Goal: Check status: Check status

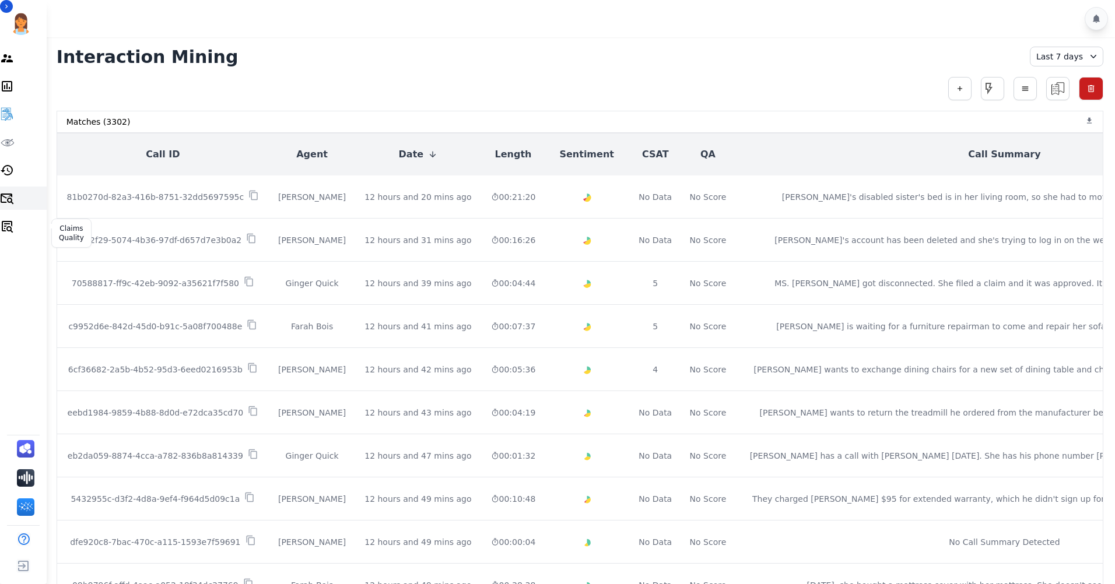
click at [13, 230] on icon "Sidebar" at bounding box center [7, 227] width 11 height 12
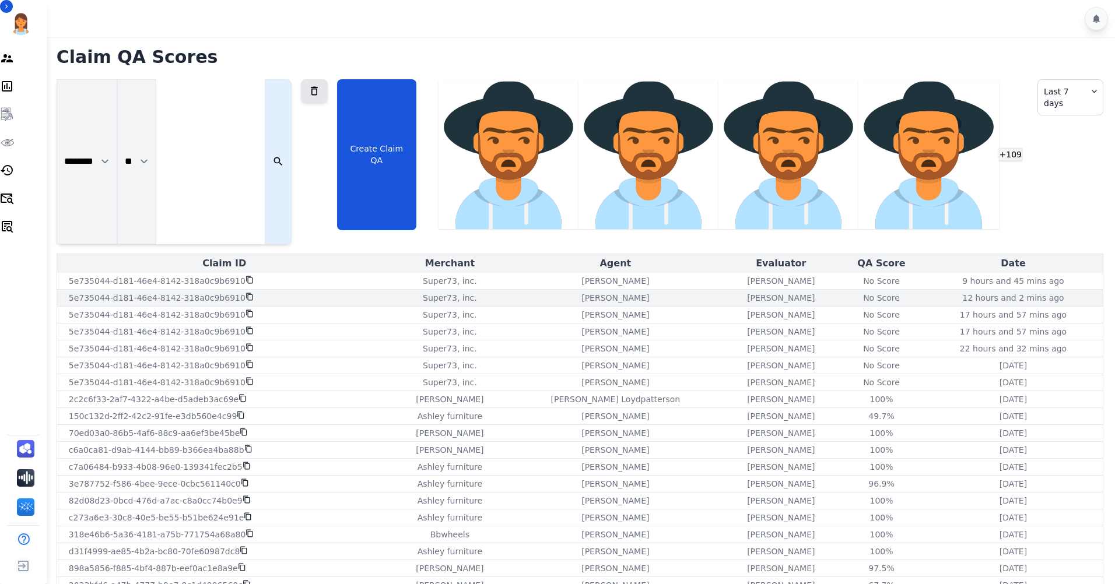
click at [863, 292] on div "No Score" at bounding box center [881, 298] width 37 height 12
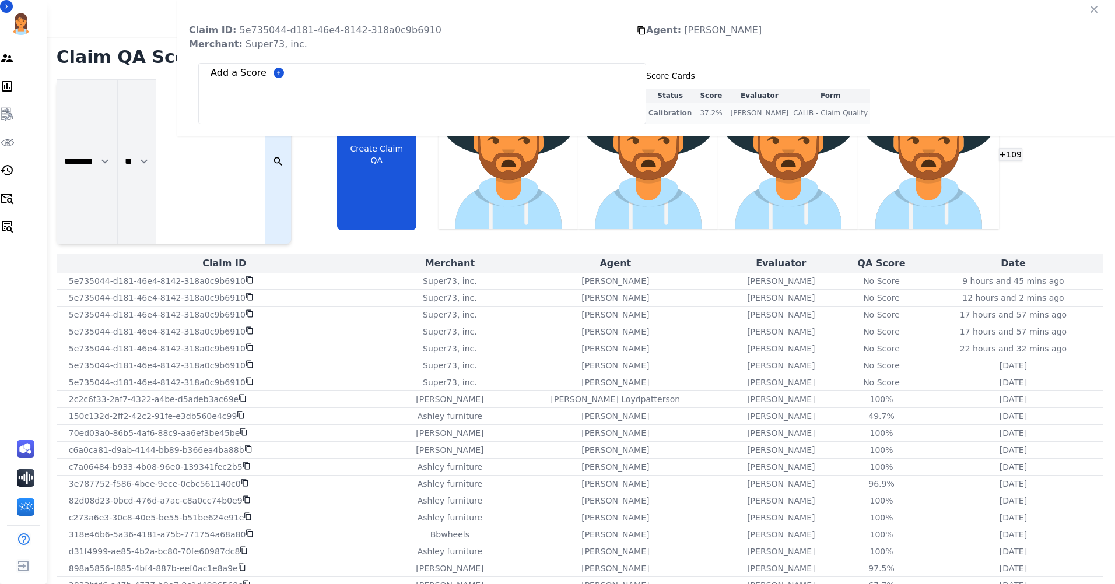
click at [726, 119] on div "37.2 %" at bounding box center [710, 113] width 29 height 12
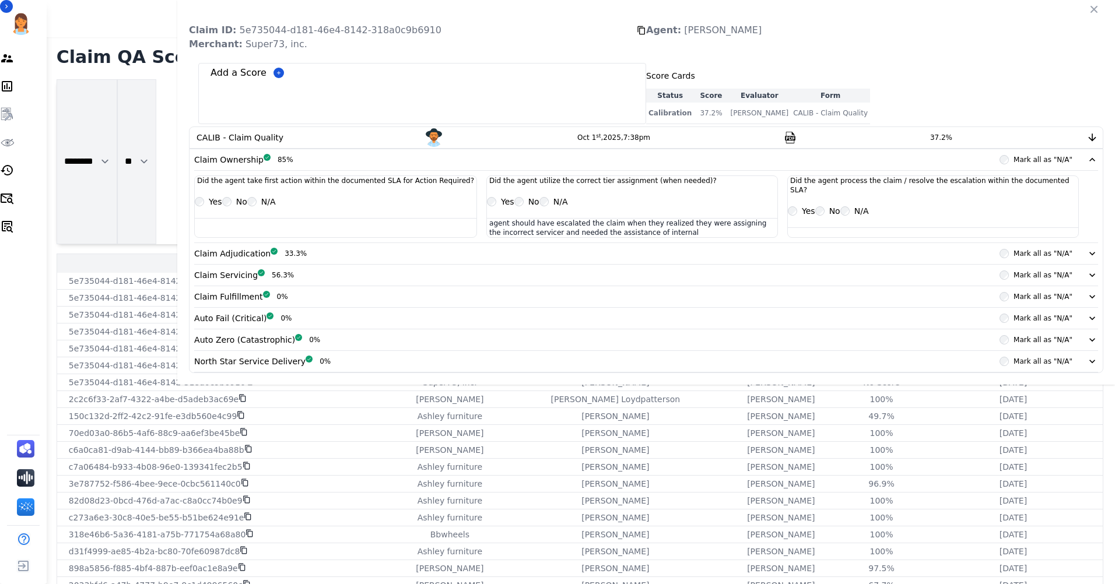
scroll to position [7, 0]
click at [307, 260] on div "Claim Adjudication Complete 33.3%" at bounding box center [250, 254] width 113 height 12
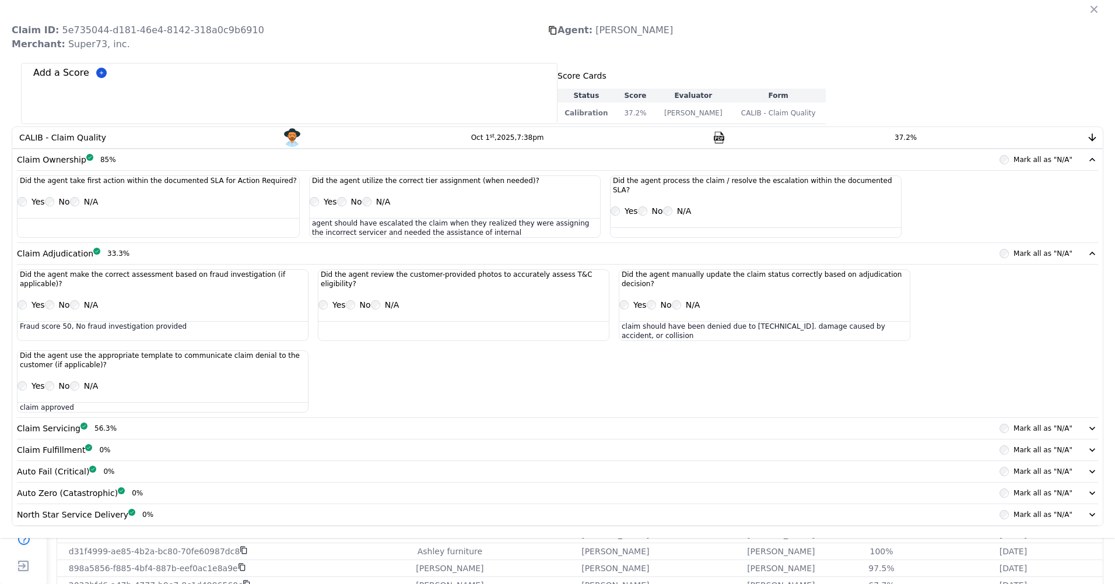
scroll to position [239, 0]
click at [117, 423] on div "Claim Servicing Complete 56.3%" at bounding box center [67, 429] width 100 height 12
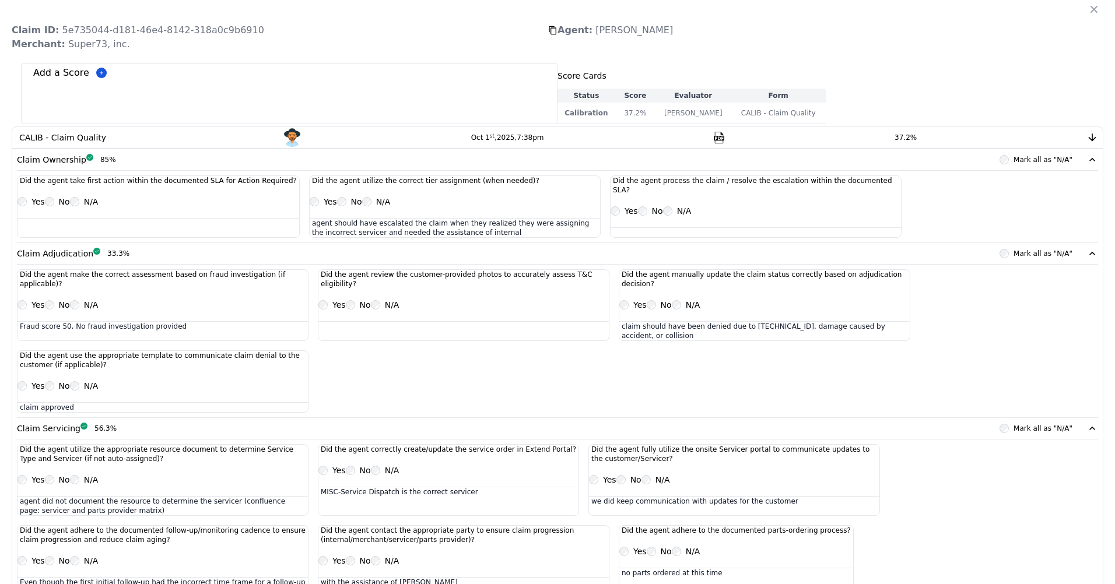
scroll to position [518, 0]
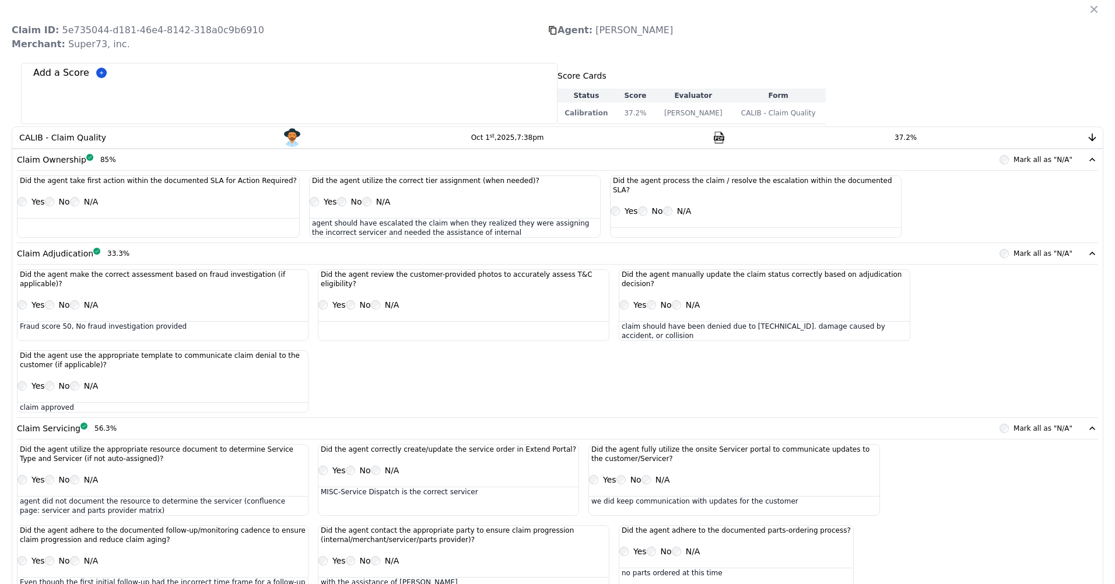
click at [1089, 14] on icon "button" at bounding box center [1094, 9] width 12 height 12
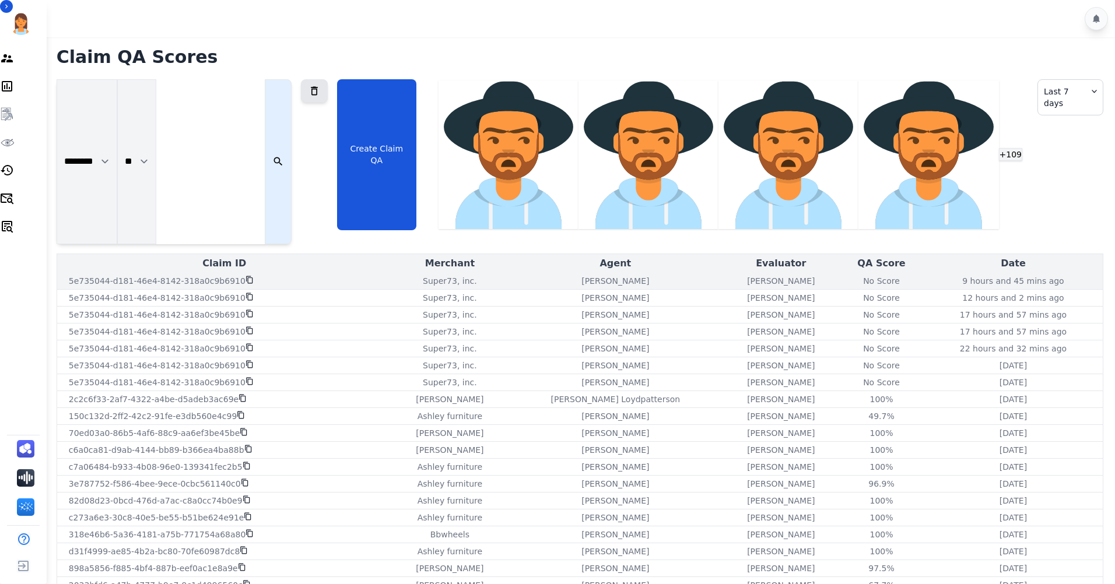
click at [863, 275] on div "No Score" at bounding box center [881, 281] width 37 height 12
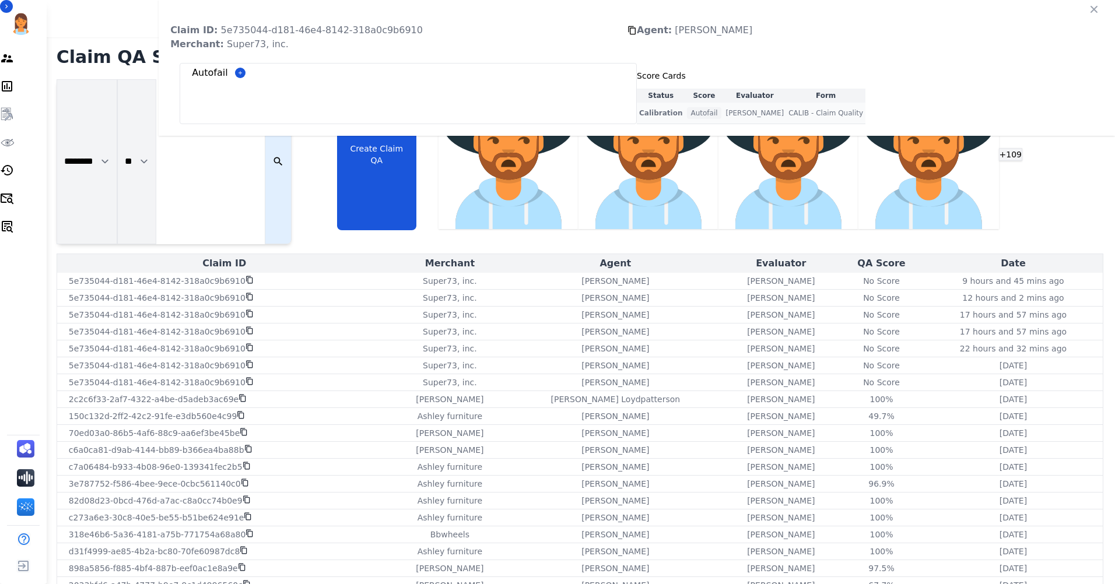
click at [721, 119] on div "Autofail" at bounding box center [704, 113] width 34 height 12
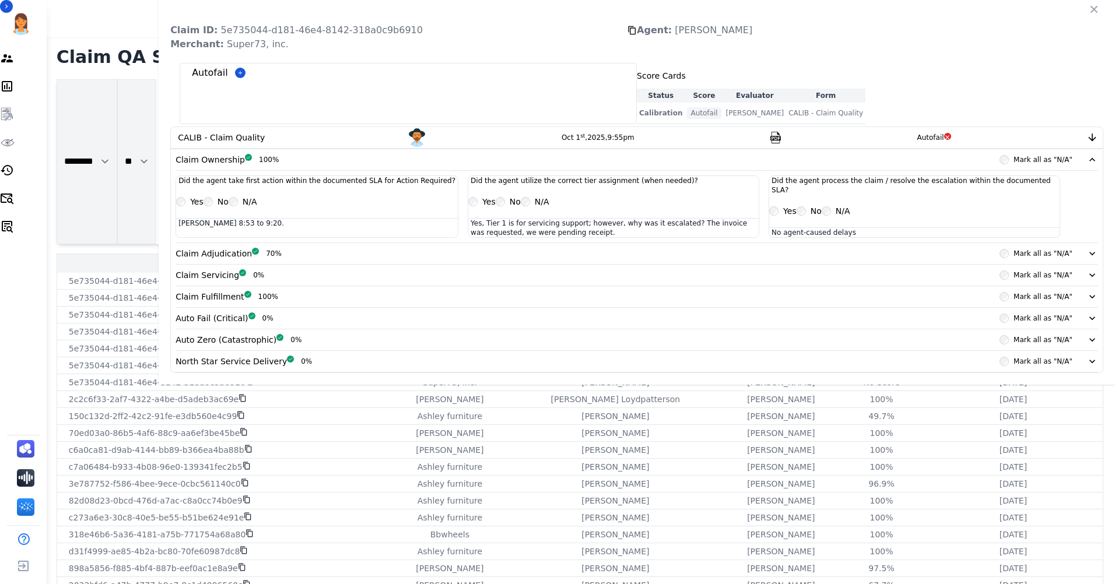
scroll to position [62, 0]
drag, startPoint x: 912, startPoint y: 531, endPoint x: 916, endPoint y: 513, distance: 18.1
click at [302, 346] on div "Auto Zero (Catastrophic) Complete 0%" at bounding box center [239, 340] width 126 height 12
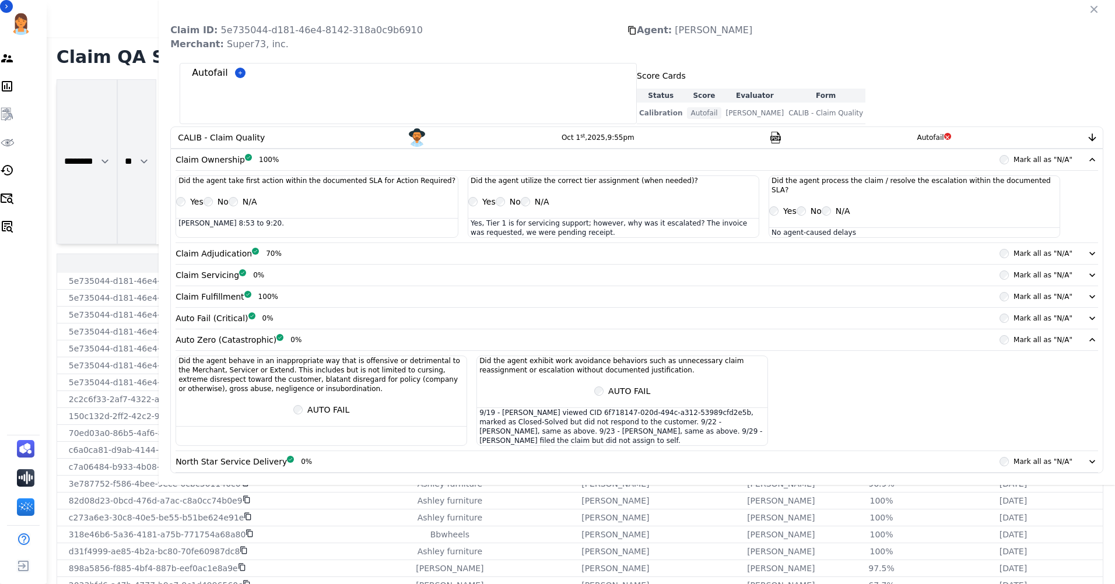
scroll to position [0, 0]
click at [1094, 9] on icon "button" at bounding box center [1094, 9] width 12 height 12
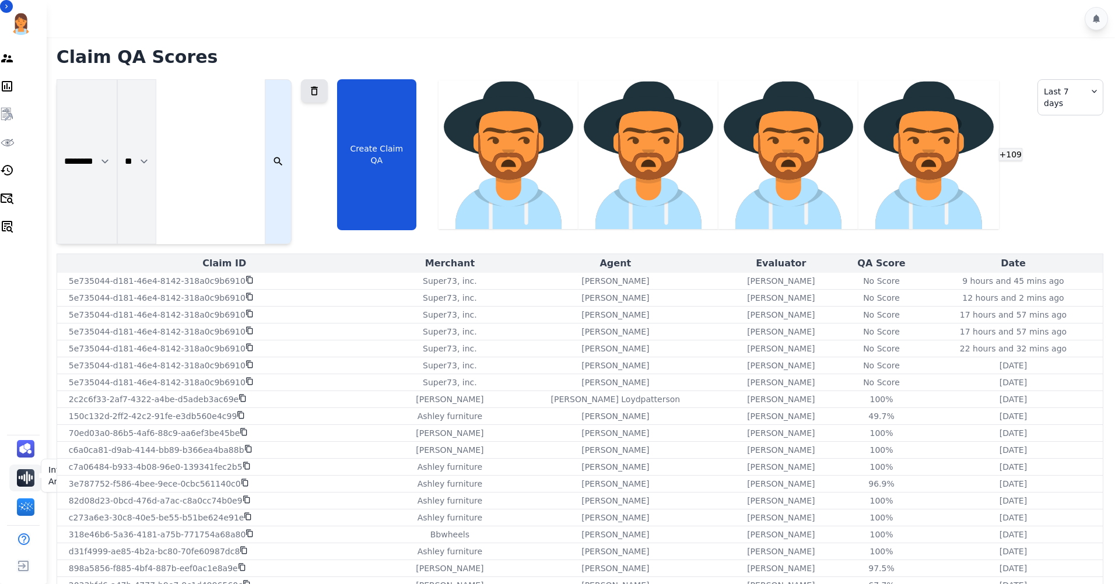
click at [19, 479] on img "Sidebar" at bounding box center [25, 477] width 17 height 17
